Goal: Task Accomplishment & Management: Manage account settings

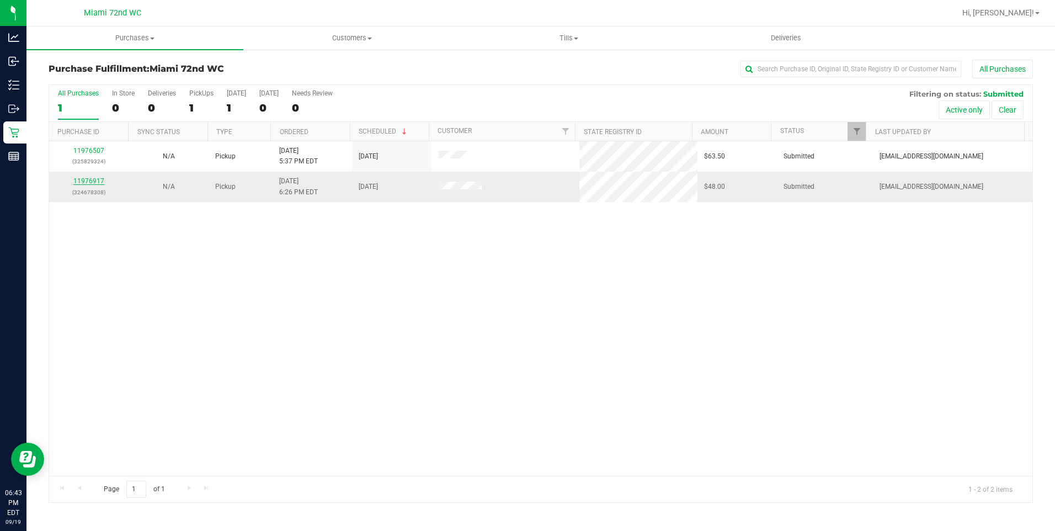
click at [92, 184] on link "11976917" at bounding box center [88, 181] width 31 height 8
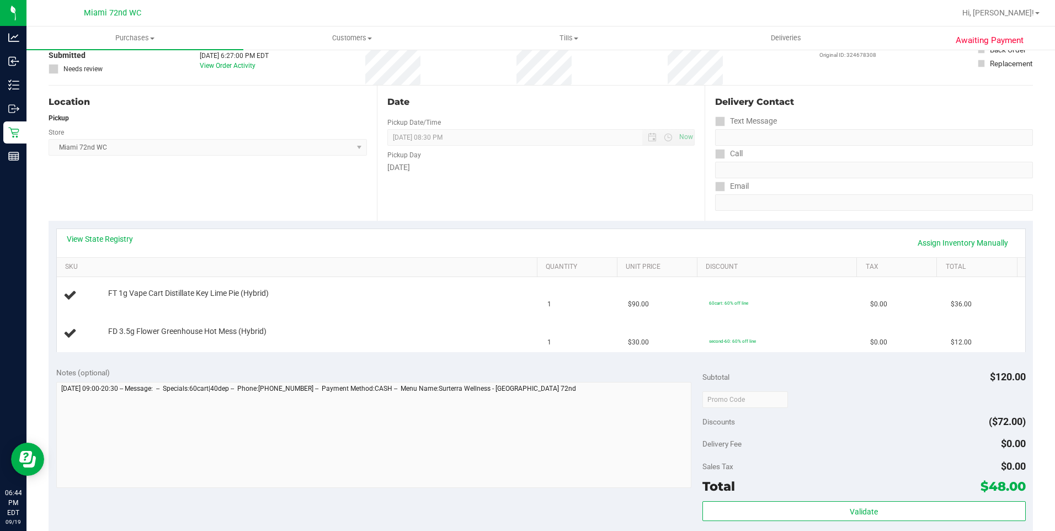
scroll to position [77, 0]
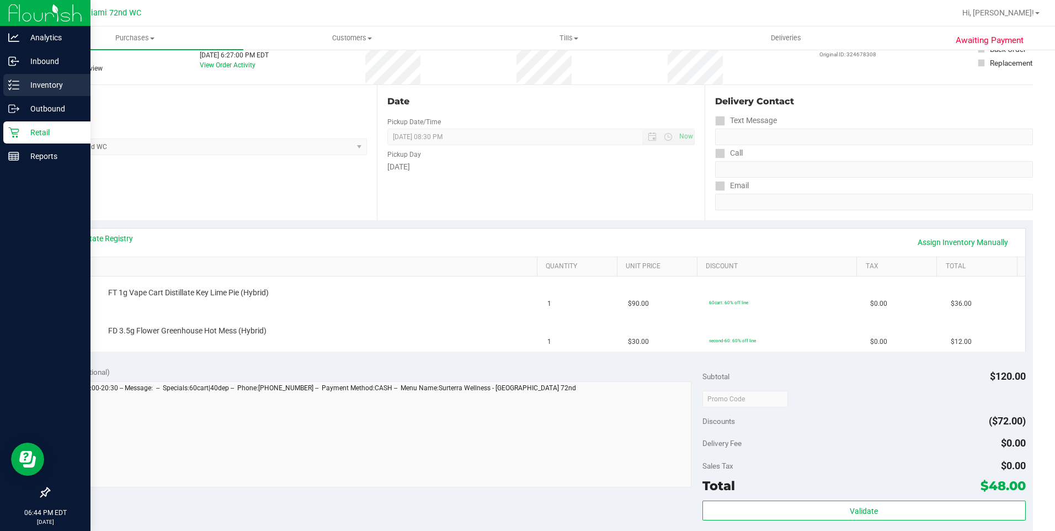
click at [4, 85] on div "Inventory" at bounding box center [46, 85] width 87 height 22
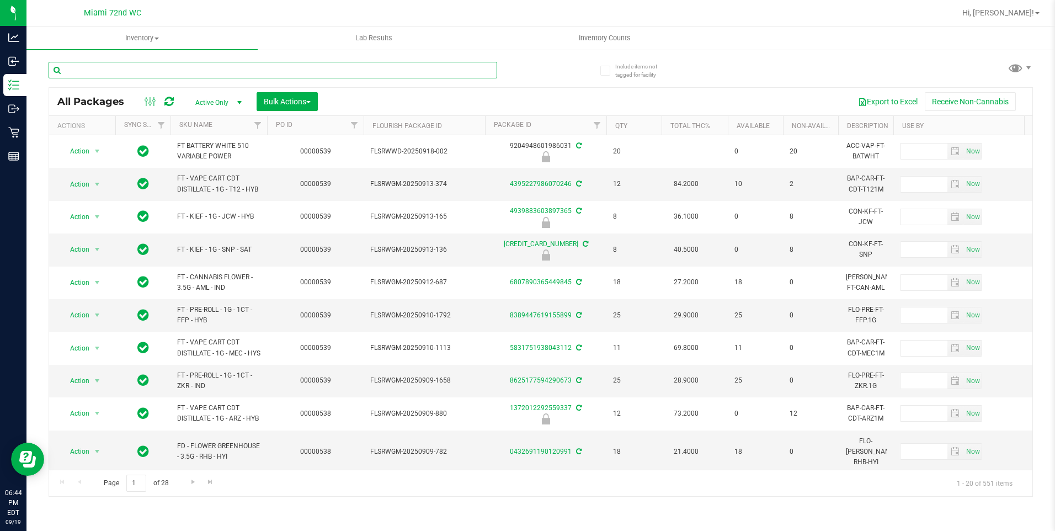
click at [145, 71] on input "text" at bounding box center [273, 70] width 448 height 17
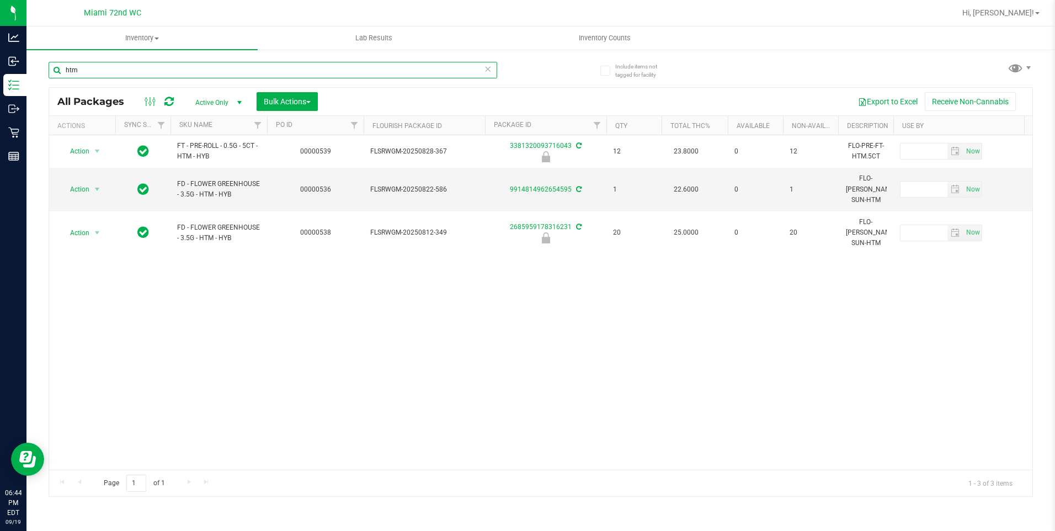
click at [115, 62] on input "htm" at bounding box center [273, 70] width 448 height 17
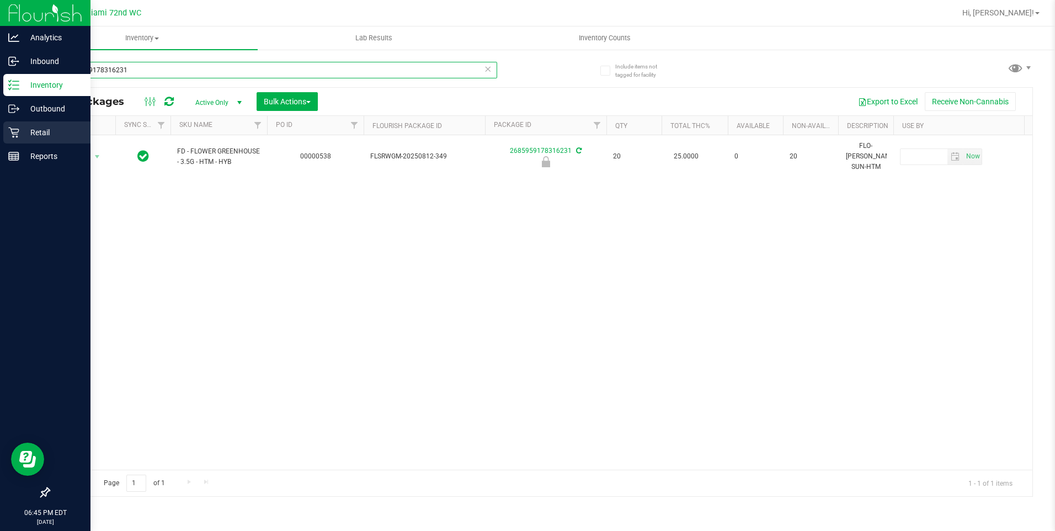
type input "2685959178316231"
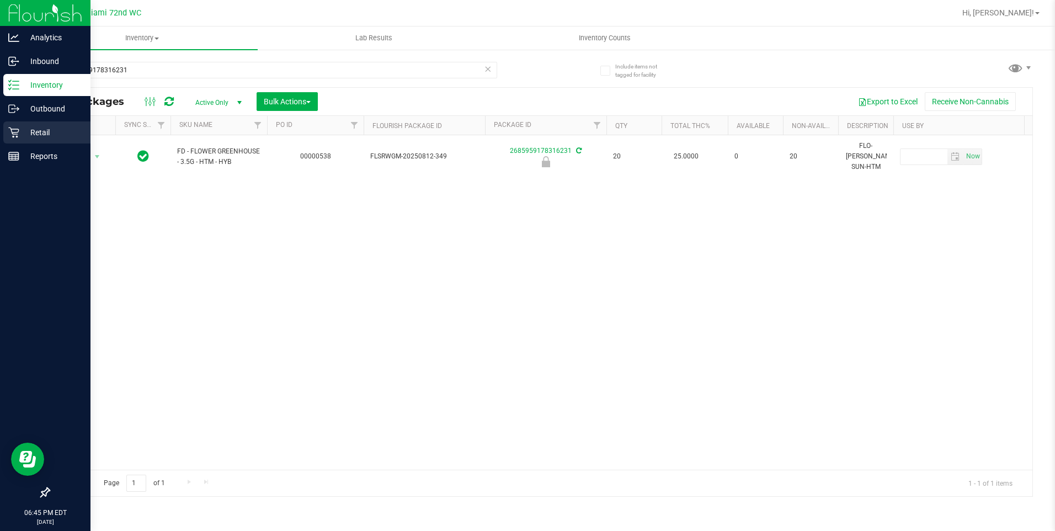
click at [15, 140] on div "Retail" at bounding box center [46, 132] width 87 height 22
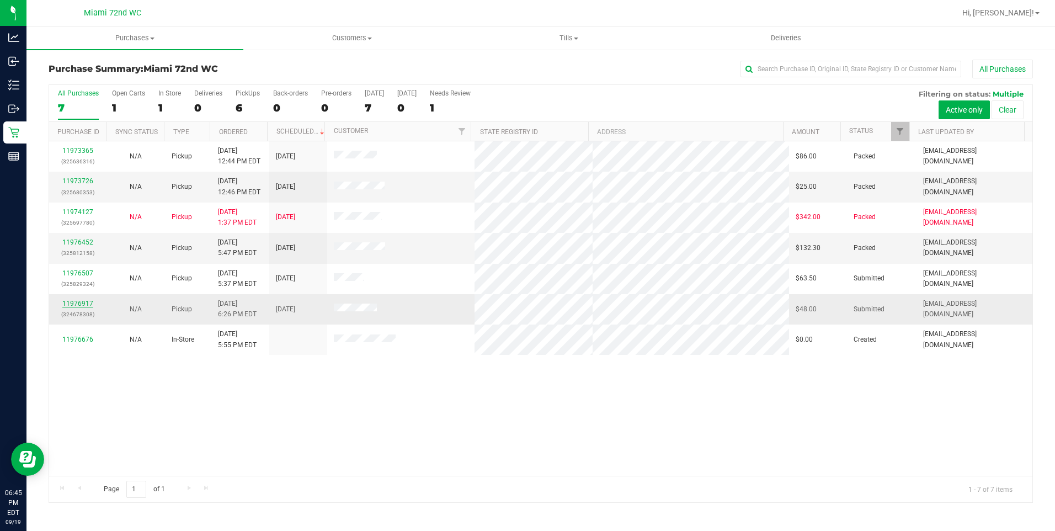
click at [72, 303] on link "11976917" at bounding box center [77, 303] width 31 height 8
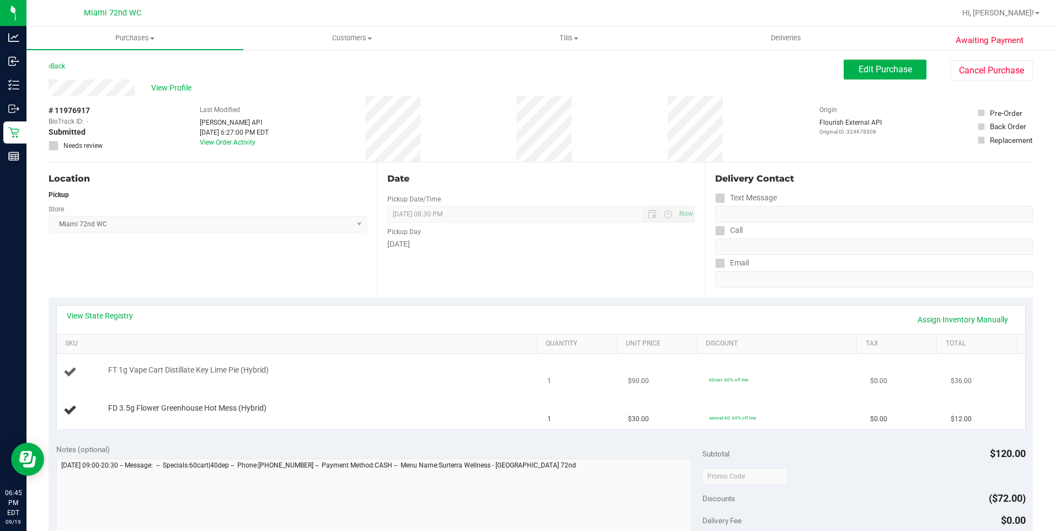
click at [295, 358] on td "FT 1g Vape Cart Distillate Key Lime Pie (Hybrid)" at bounding box center [299, 373] width 484 height 38
click at [411, 362] on td "FT 1g Vape Cart Distillate Key Lime Pie (Hybrid)" at bounding box center [299, 373] width 484 height 38
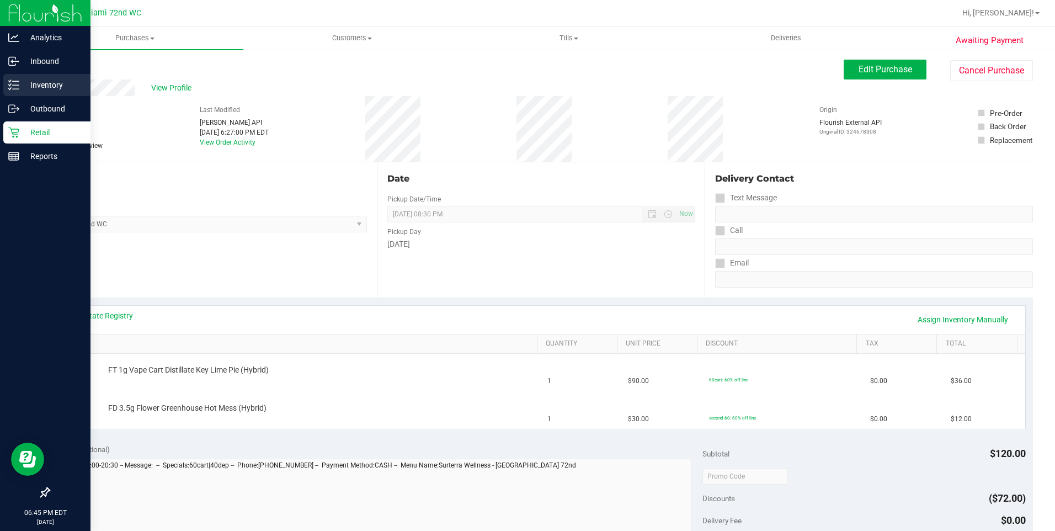
click at [6, 81] on div "Inventory" at bounding box center [46, 85] width 87 height 22
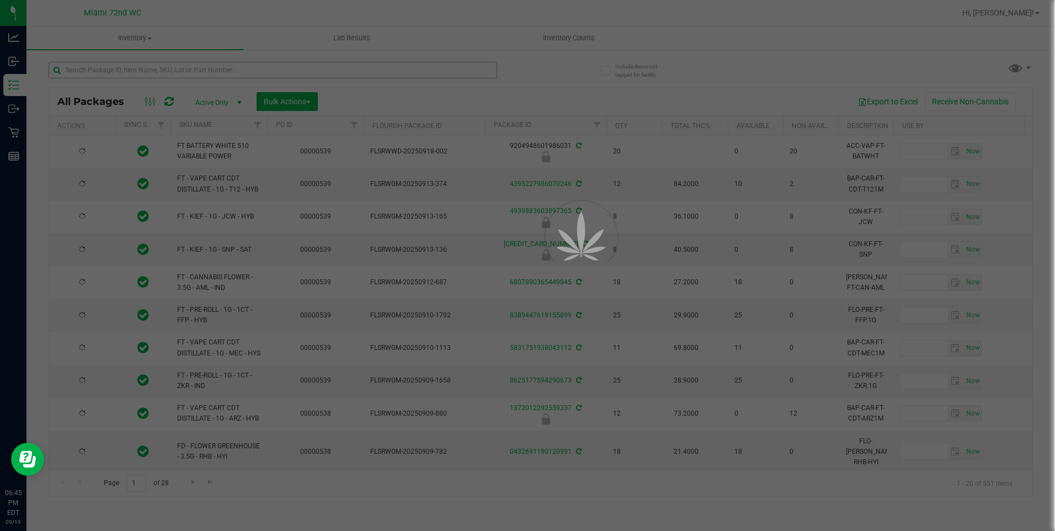
click at [199, 71] on div at bounding box center [527, 265] width 1055 height 531
click at [199, 71] on input "text" at bounding box center [273, 70] width 448 height 17
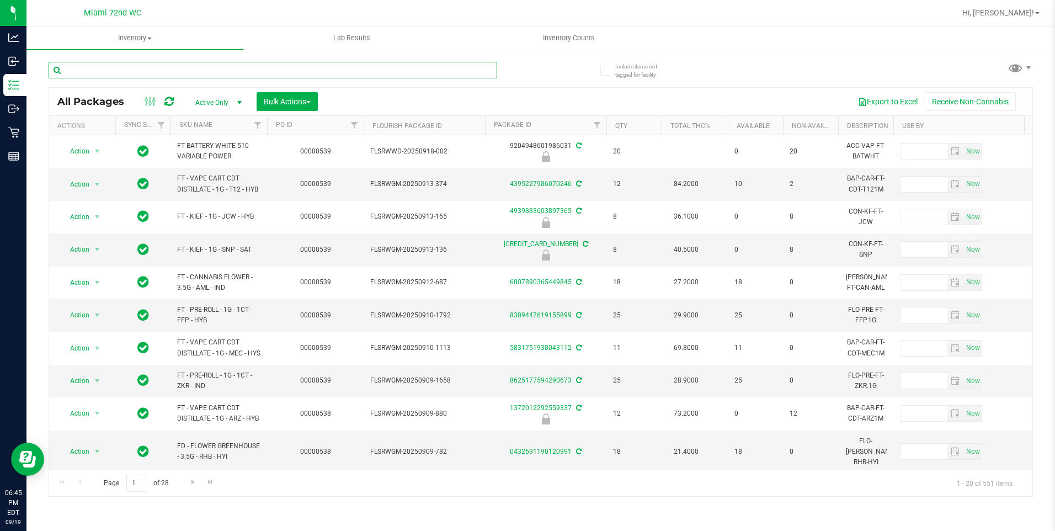
click at [199, 71] on input "text" at bounding box center [273, 70] width 448 height 17
type input "htm"
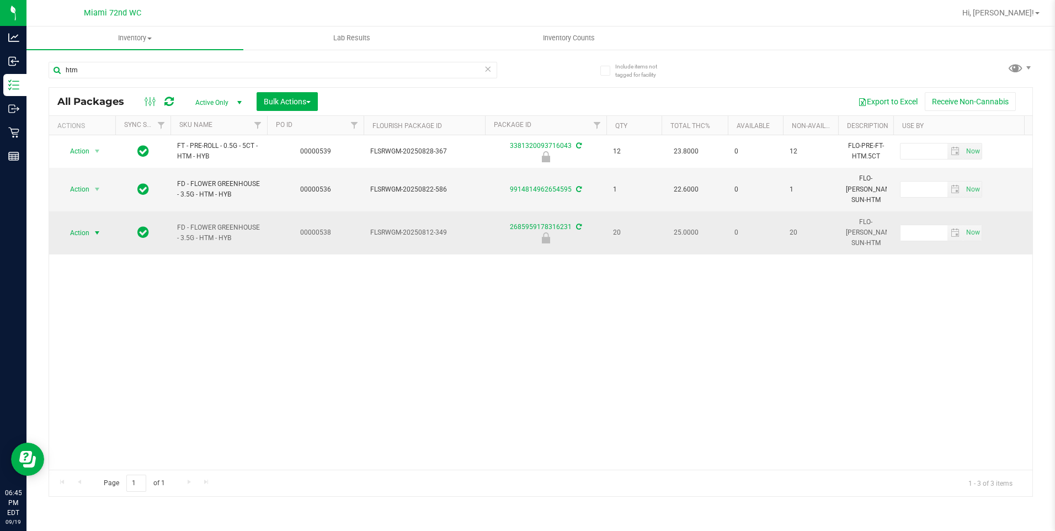
click at [103, 225] on span "select" at bounding box center [97, 232] width 14 height 15
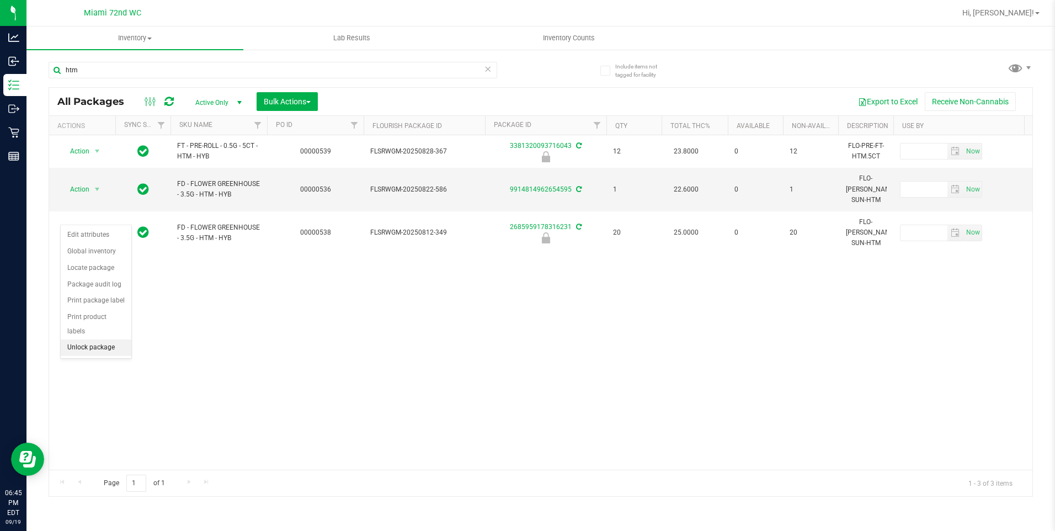
click at [94, 339] on li "Unlock package" at bounding box center [96, 347] width 71 height 17
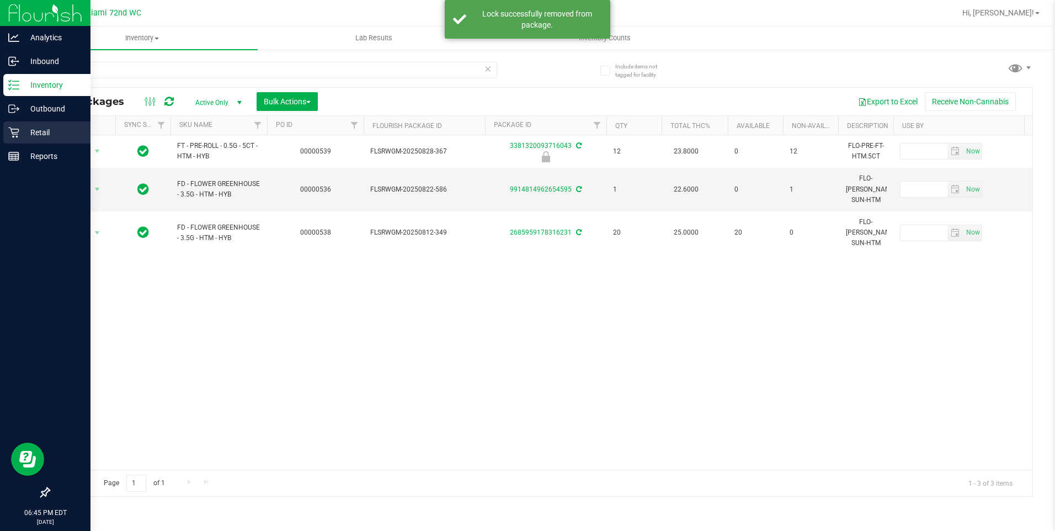
click at [15, 136] on icon at bounding box center [13, 132] width 11 height 11
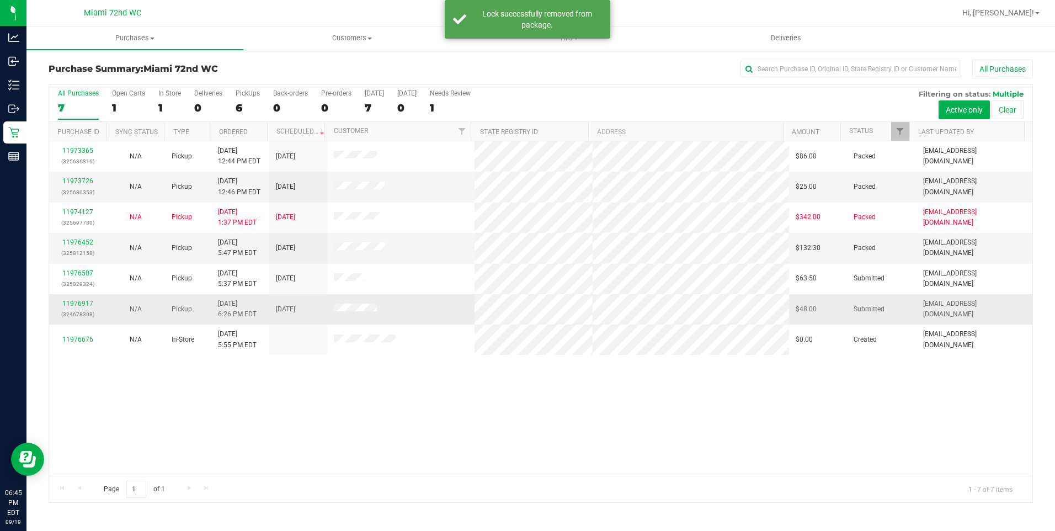
click at [74, 308] on div "11976917 (324678308)" at bounding box center [78, 308] width 45 height 21
click at [77, 304] on link "11976917" at bounding box center [77, 303] width 31 height 8
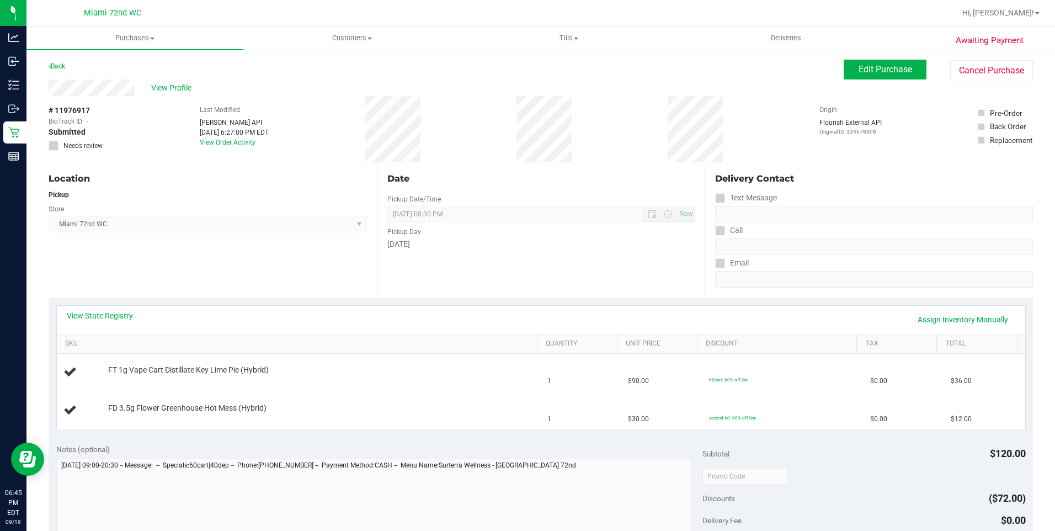
click at [525, 263] on div "Date Pickup Date/Time [DATE] Now [DATE] 08:30 PM Now Pickup Day [DATE]" at bounding box center [541, 229] width 328 height 135
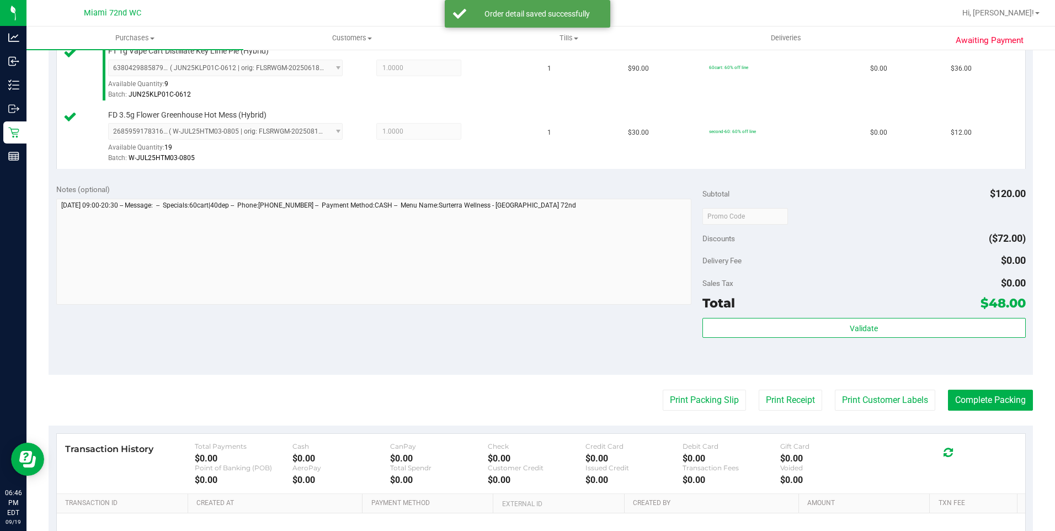
scroll to position [315, 0]
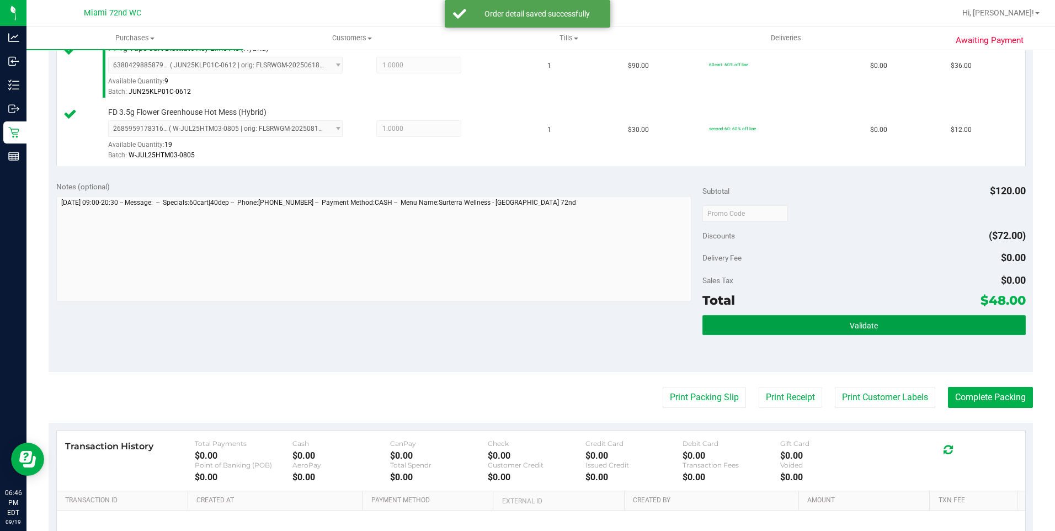
click at [784, 330] on button "Validate" at bounding box center [863, 325] width 323 height 20
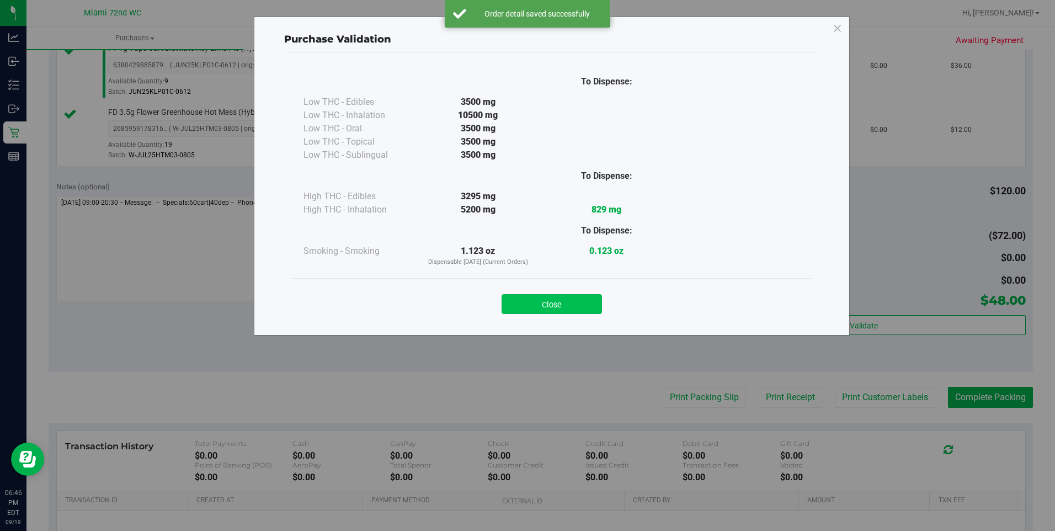
click at [570, 309] on button "Close" at bounding box center [551, 304] width 100 height 20
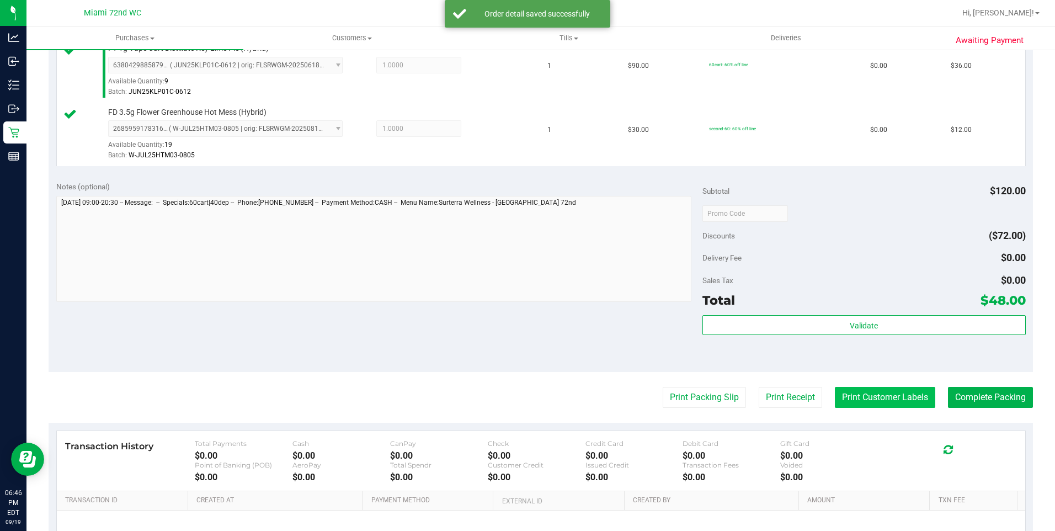
click at [863, 398] on button "Print Customer Labels" at bounding box center [885, 397] width 100 height 21
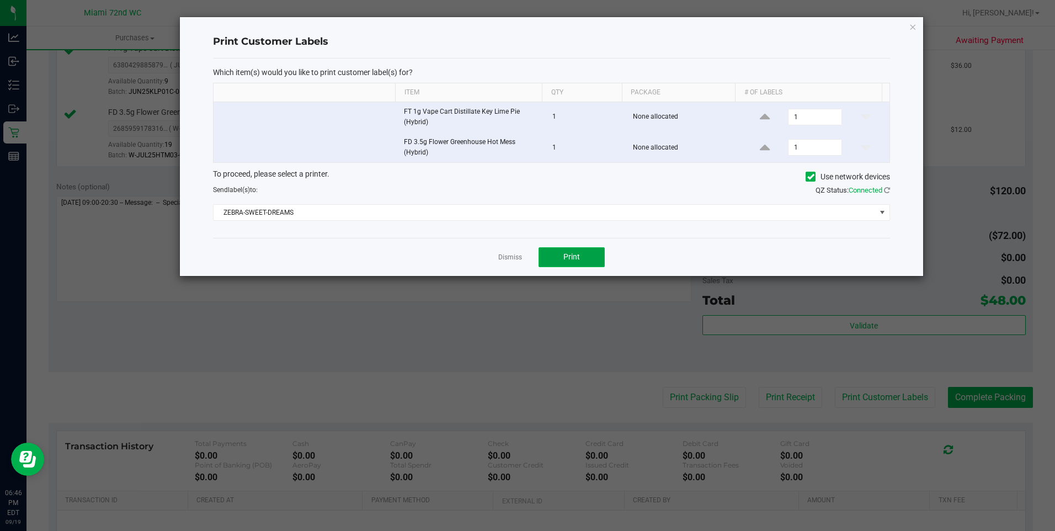
click at [579, 255] on span "Print" at bounding box center [571, 256] width 17 height 9
click at [911, 27] on icon "button" at bounding box center [912, 26] width 8 height 13
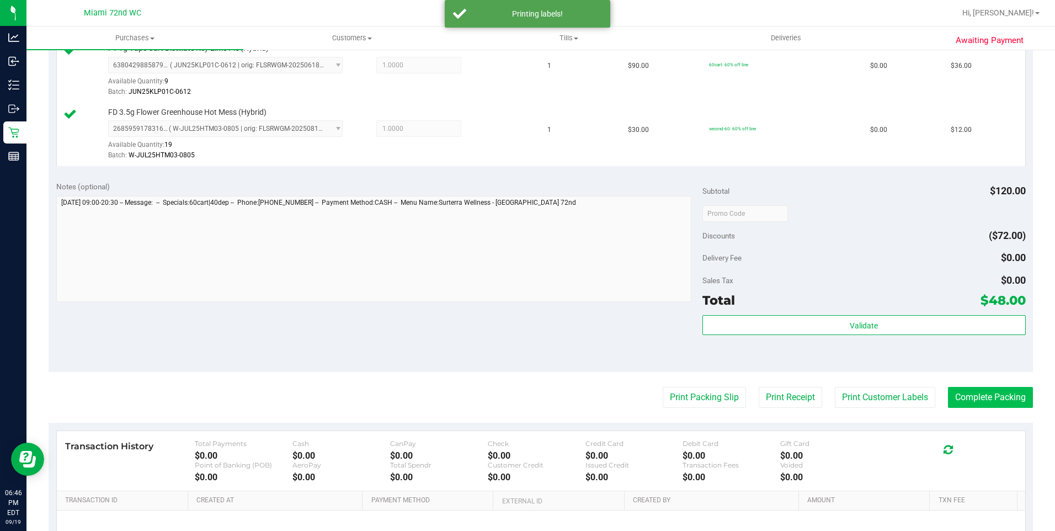
click at [973, 413] on purchase-details "Back Edit Purchase Cancel Purchase View Profile # 11976917 BioTrack ID: - Submi…" at bounding box center [541, 187] width 984 height 884
click at [975, 399] on button "Complete Packing" at bounding box center [990, 397] width 85 height 21
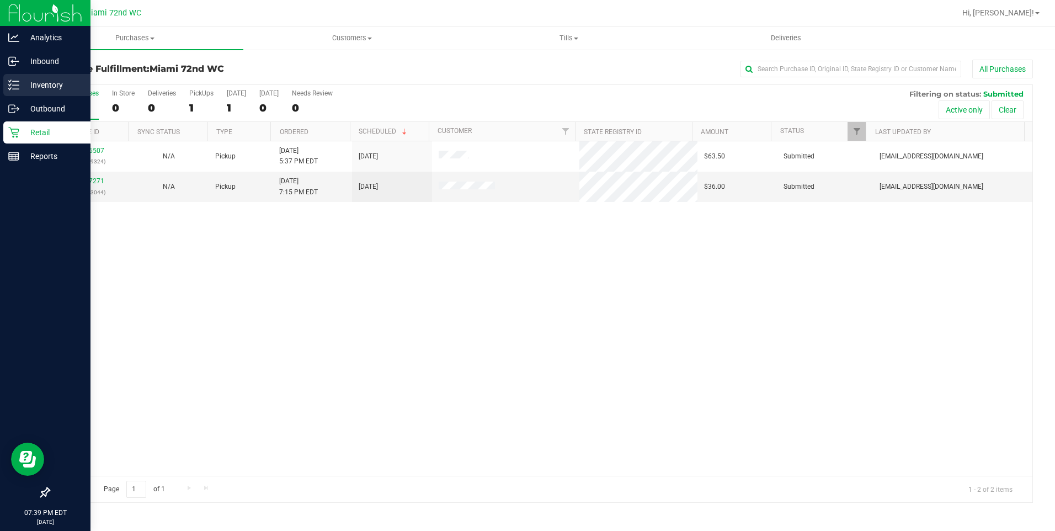
click at [23, 83] on p "Inventory" at bounding box center [52, 84] width 66 height 13
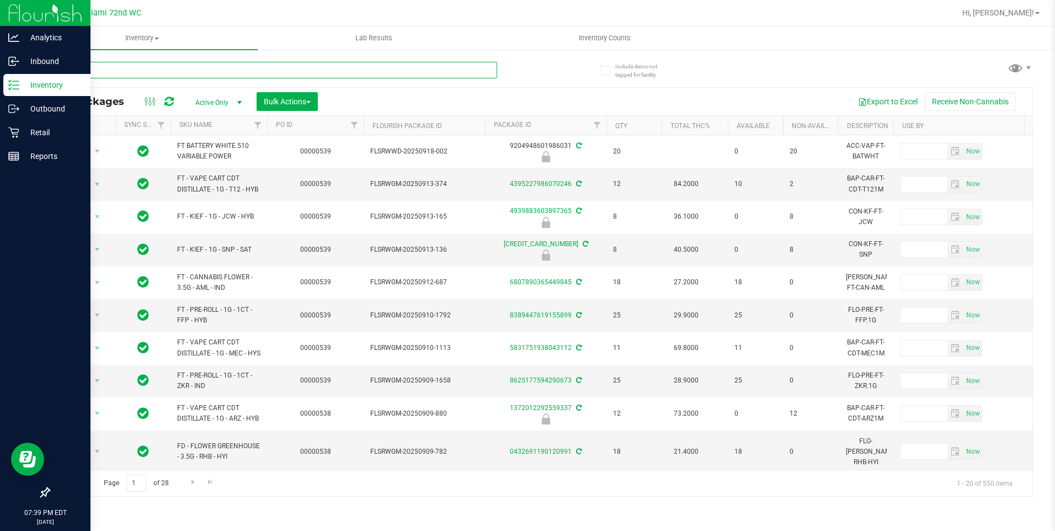
click at [158, 69] on input "text" at bounding box center [273, 70] width 448 height 17
type input "mbl"
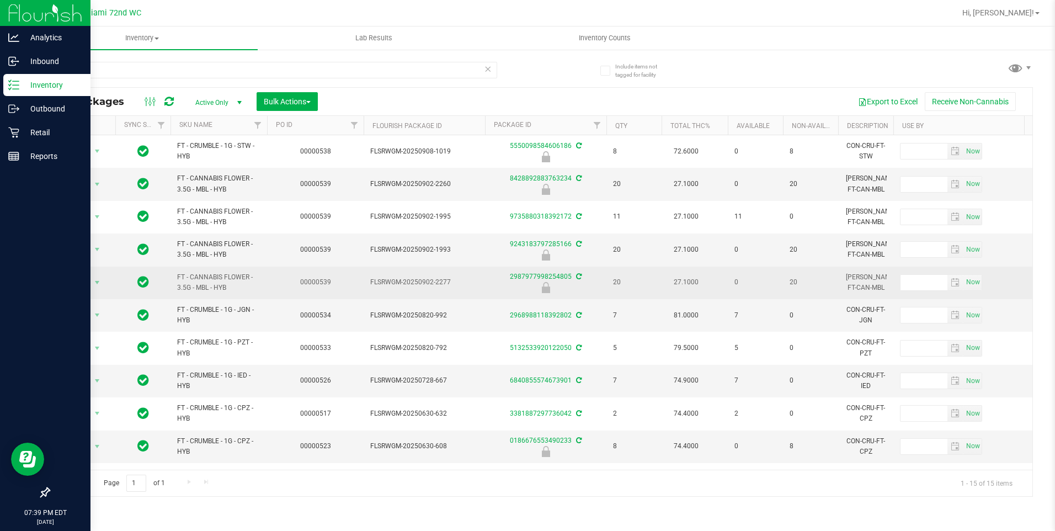
drag, startPoint x: 243, startPoint y: 288, endPoint x: 175, endPoint y: 279, distance: 69.1
click at [175, 279] on td "FT - CANNABIS FLOWER - 3.5G - MBL - HYB" at bounding box center [218, 282] width 97 height 33
click at [186, 276] on span "FT - CANNABIS FLOWER - 3.5G - MBL - HYB" at bounding box center [218, 282] width 83 height 21
